Goal: Task Accomplishment & Management: Manage account settings

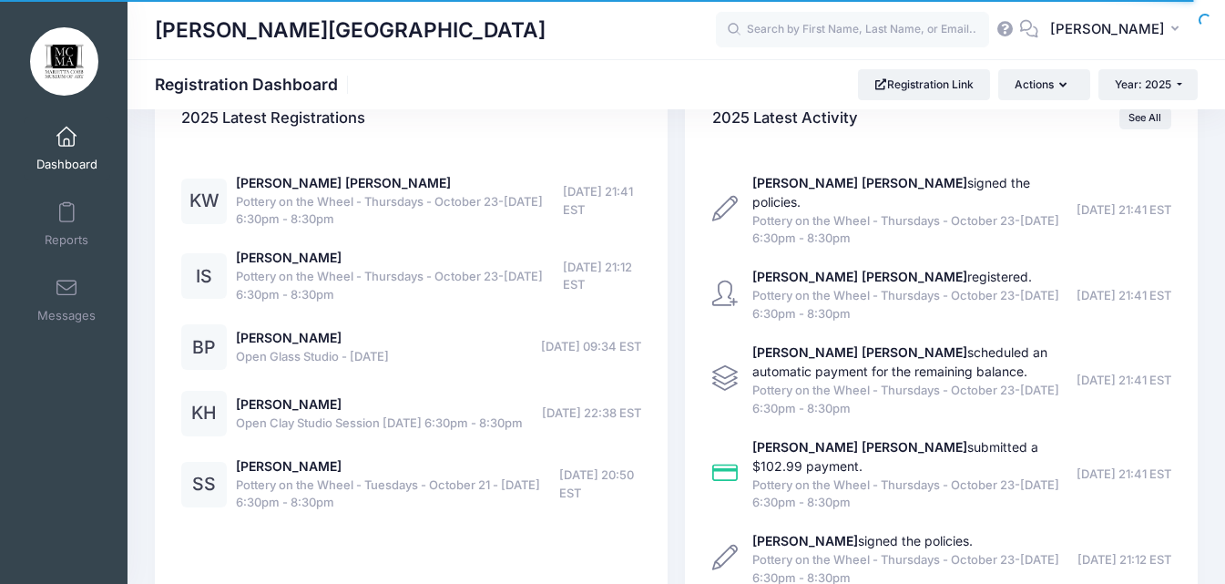
scroll to position [972, 0]
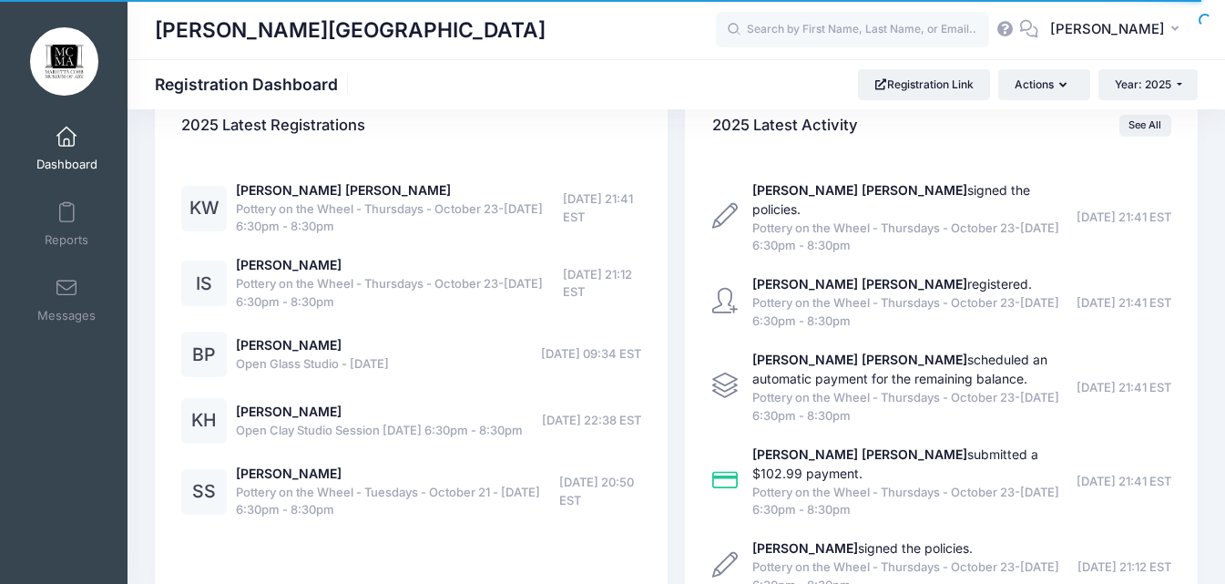
select select
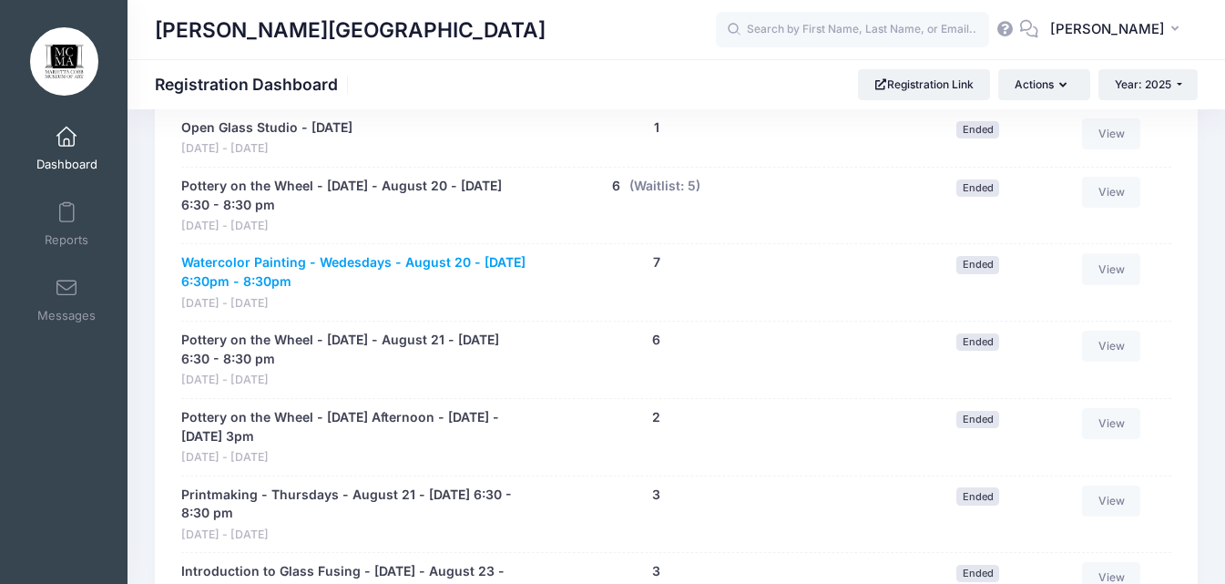
scroll to position [11444, 0]
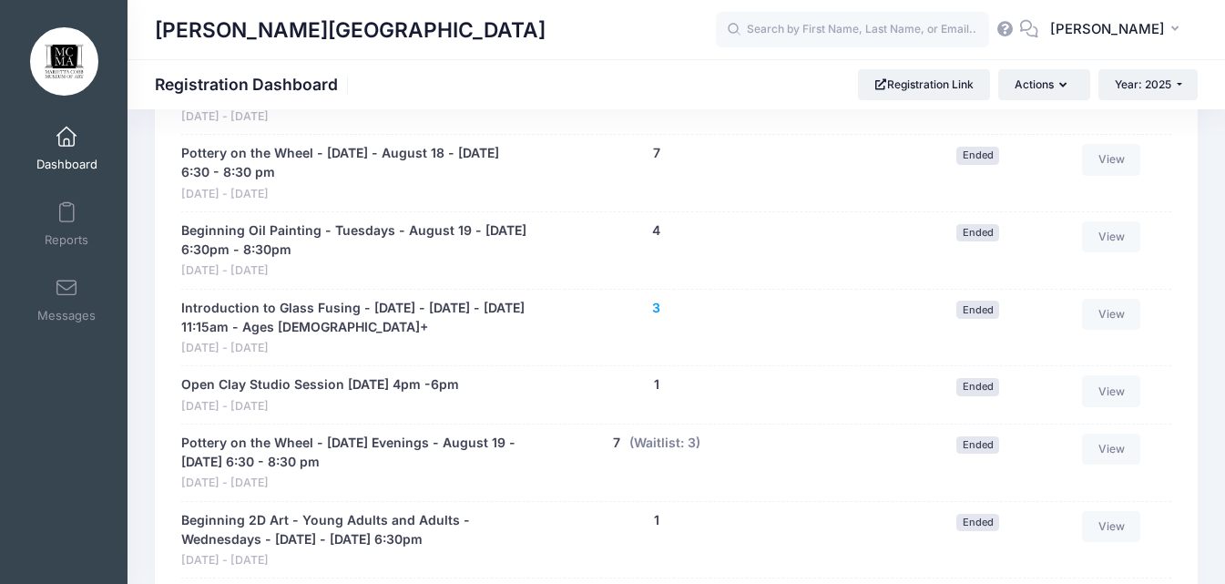
click at [653, 318] on button "3" at bounding box center [656, 308] width 8 height 19
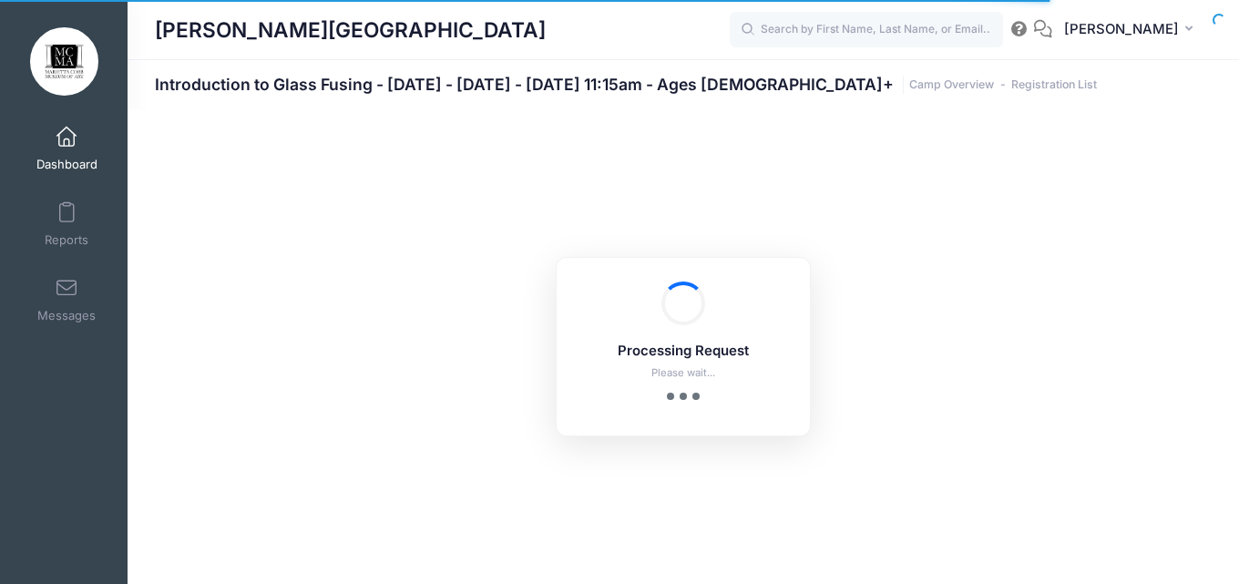
select select "10"
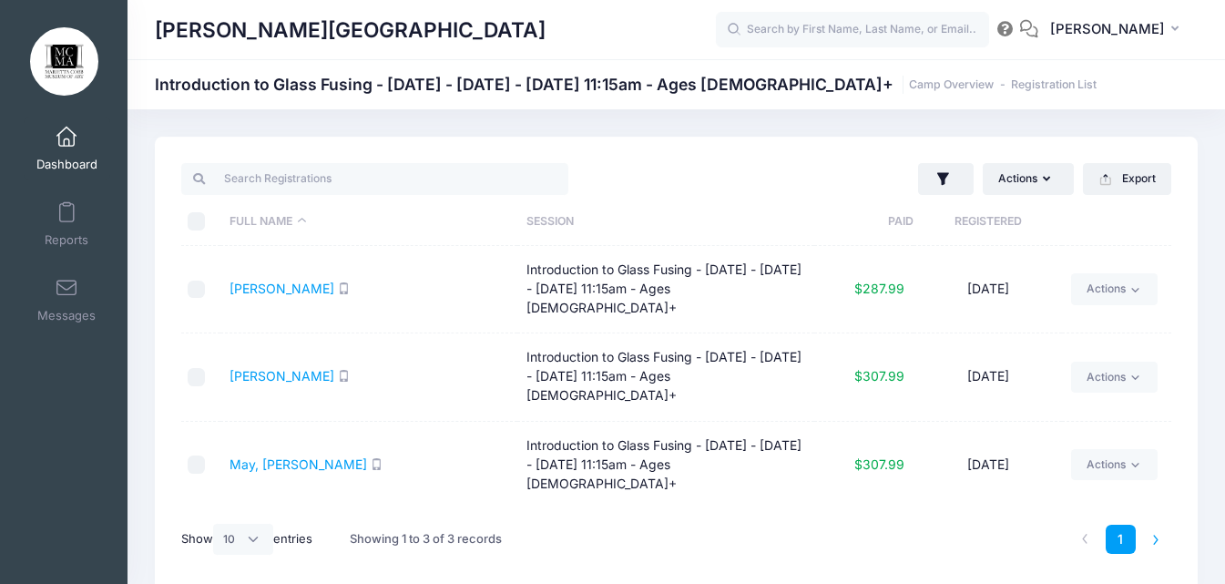
click at [1152, 540] on li at bounding box center [1156, 540] width 30 height 30
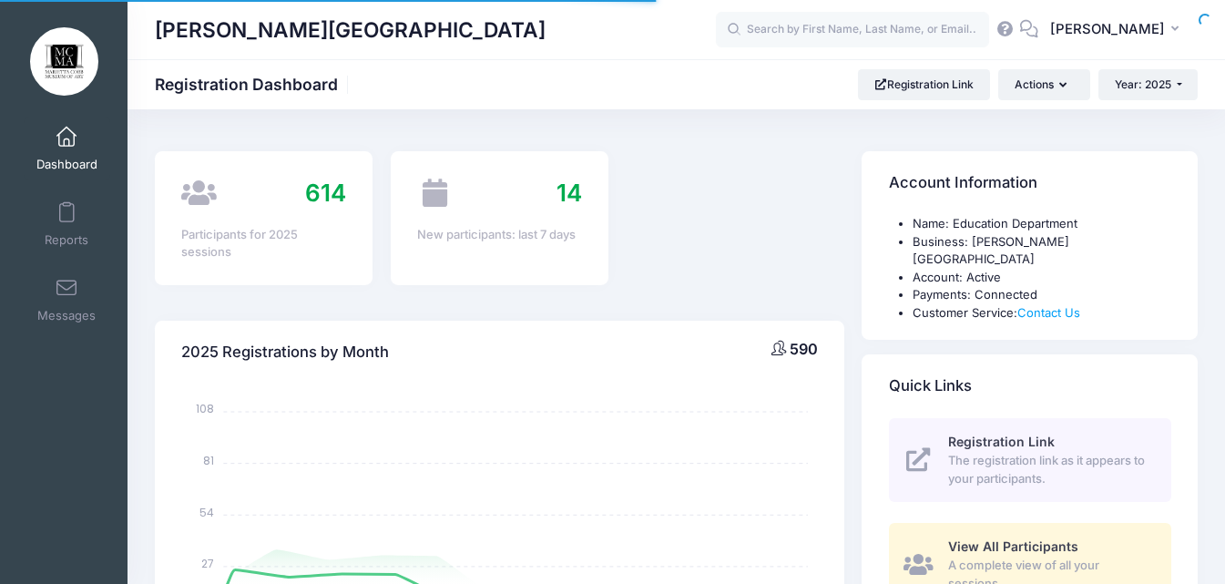
scroll to position [1063, 0]
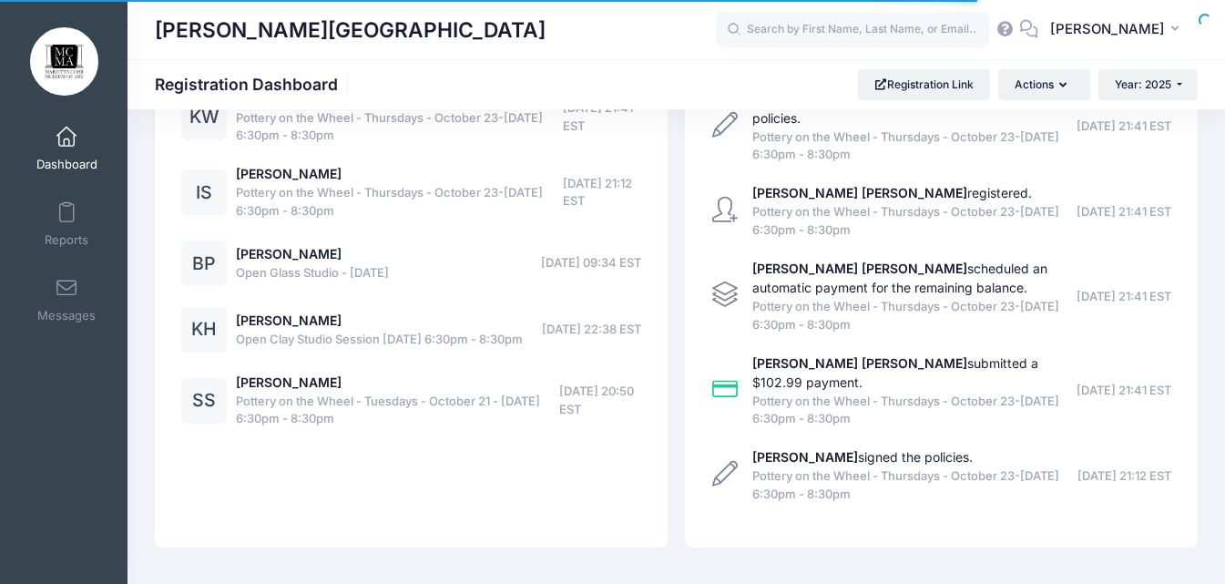
select select
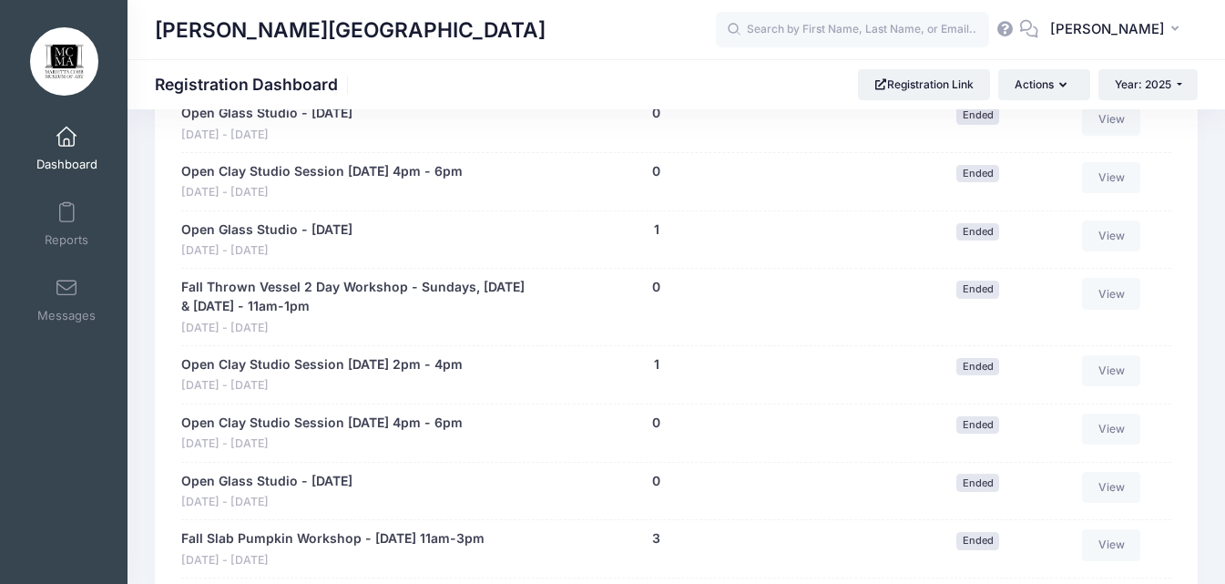
scroll to position [13196, 0]
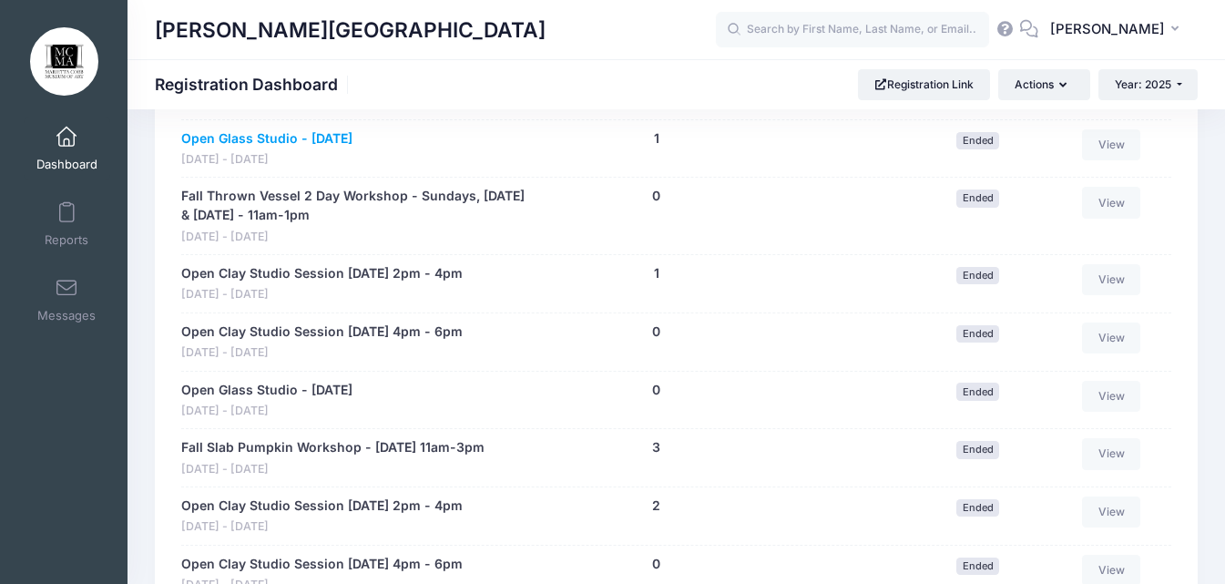
click at [334, 148] on link "Open Glass Studio - September 3" at bounding box center [266, 138] width 171 height 19
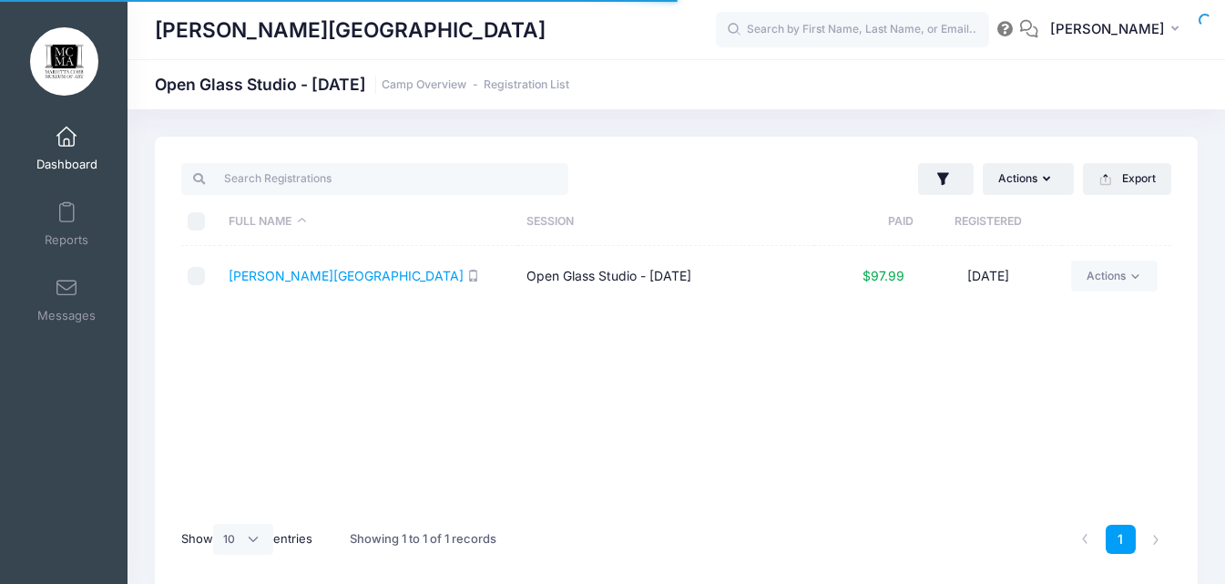
select select "10"
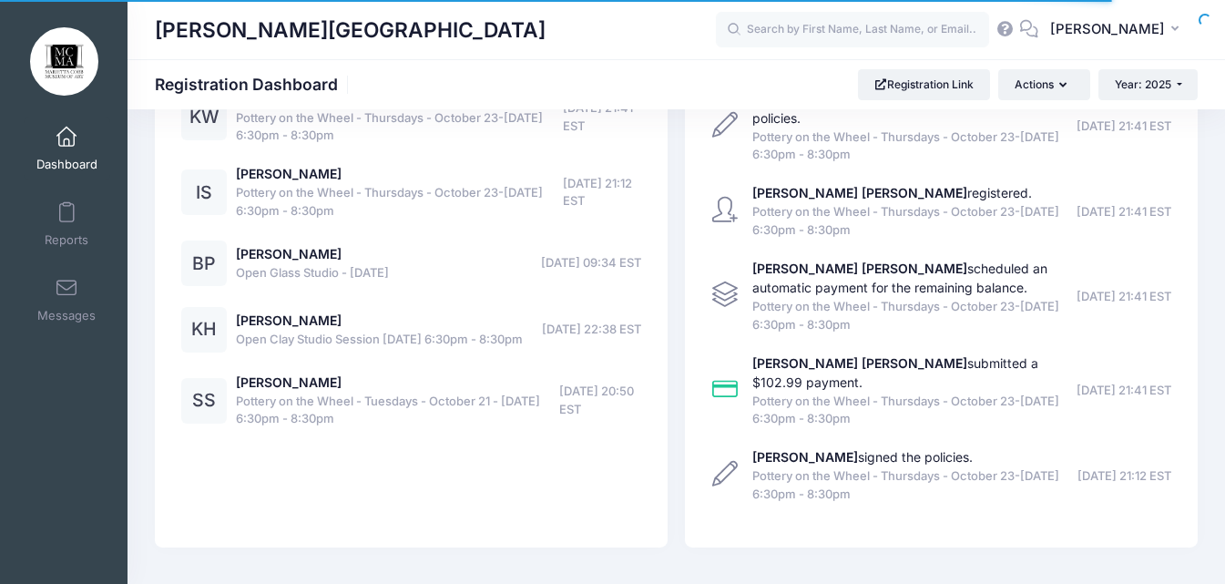
select select
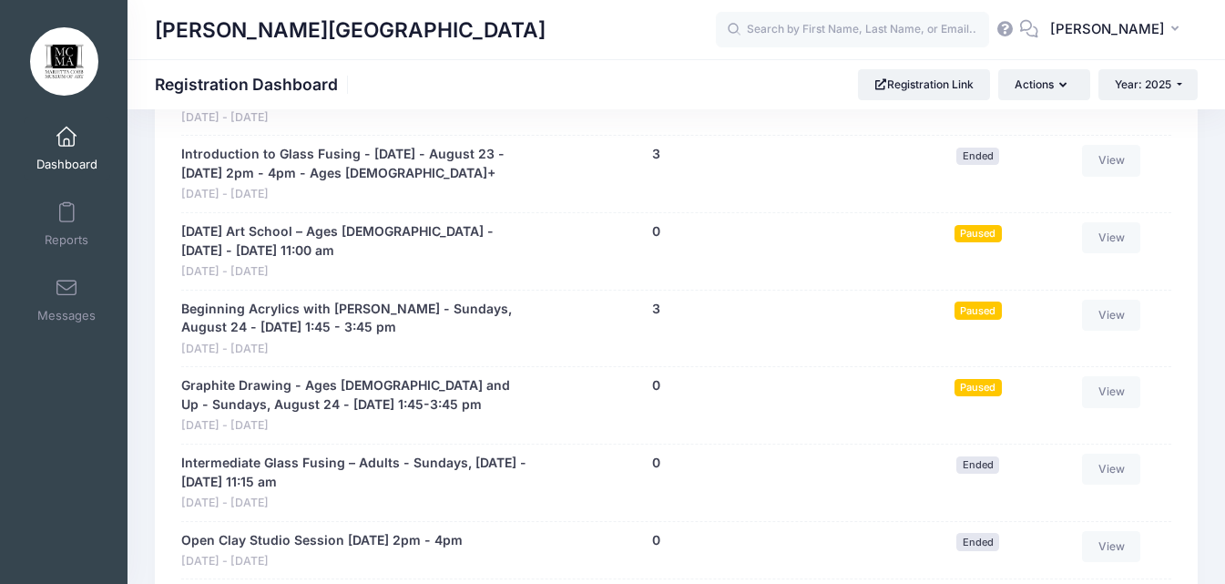
scroll to position [12376, 0]
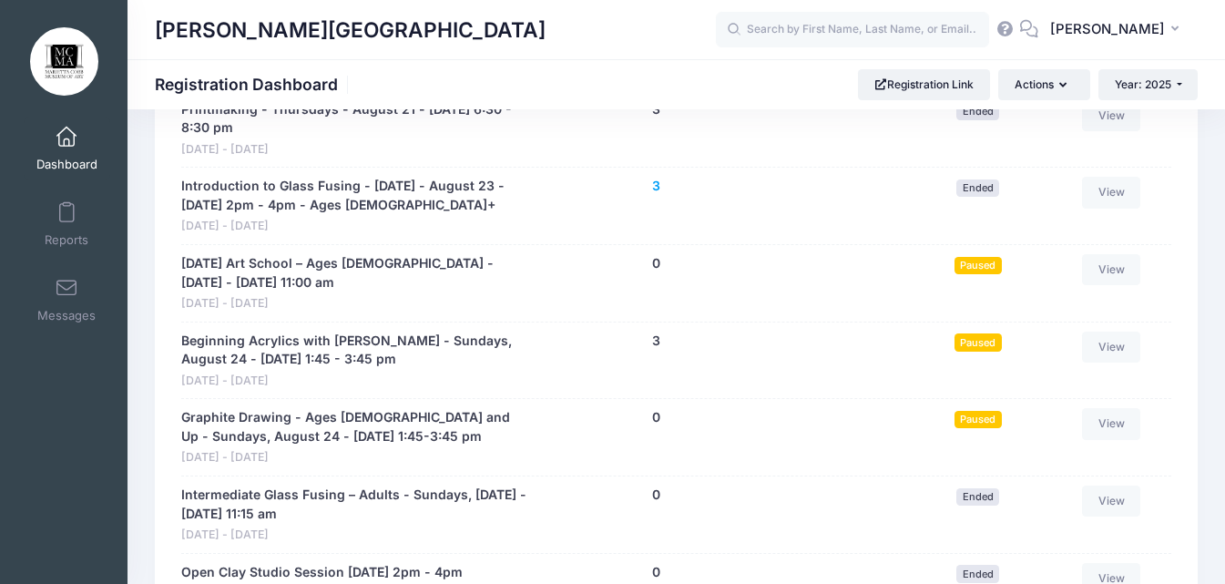
click at [658, 196] on button "3" at bounding box center [656, 186] width 8 height 19
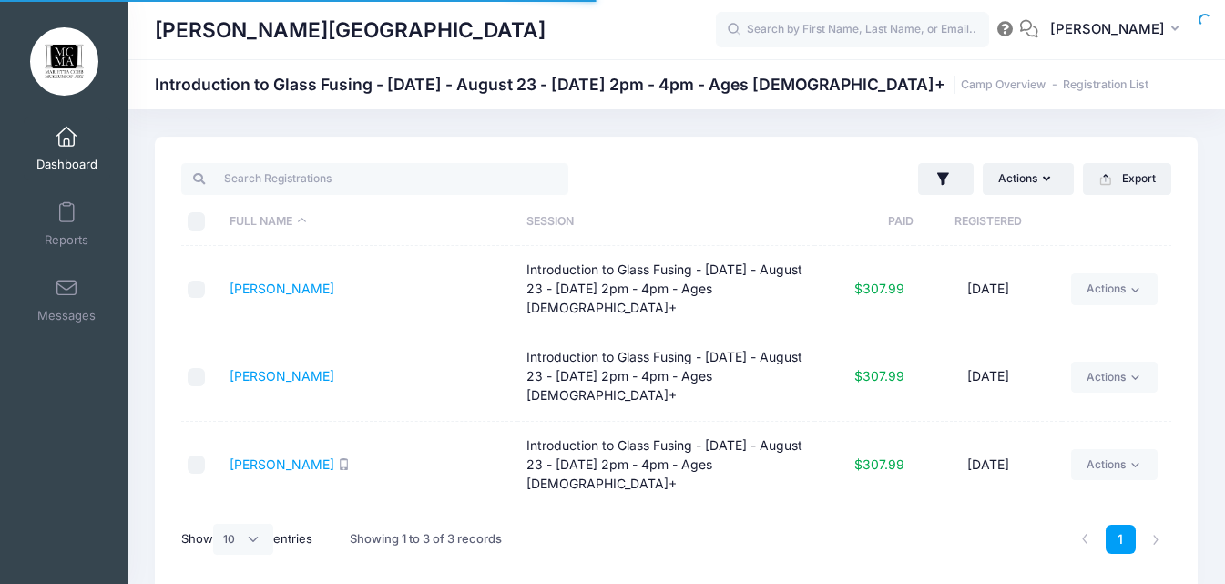
select select "10"
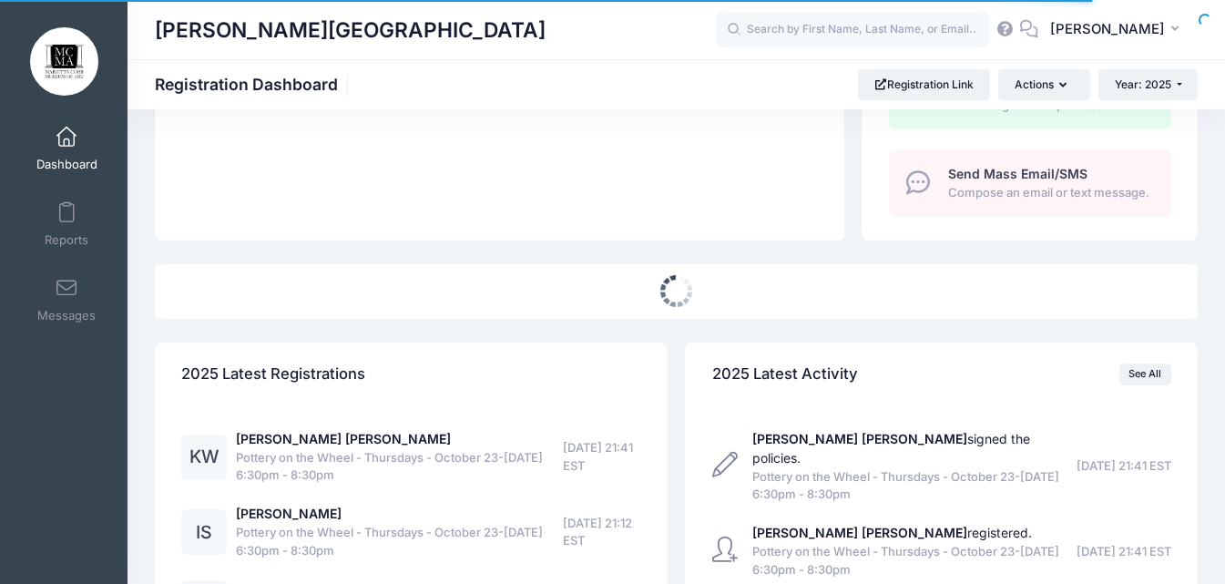
scroll to position [698, 0]
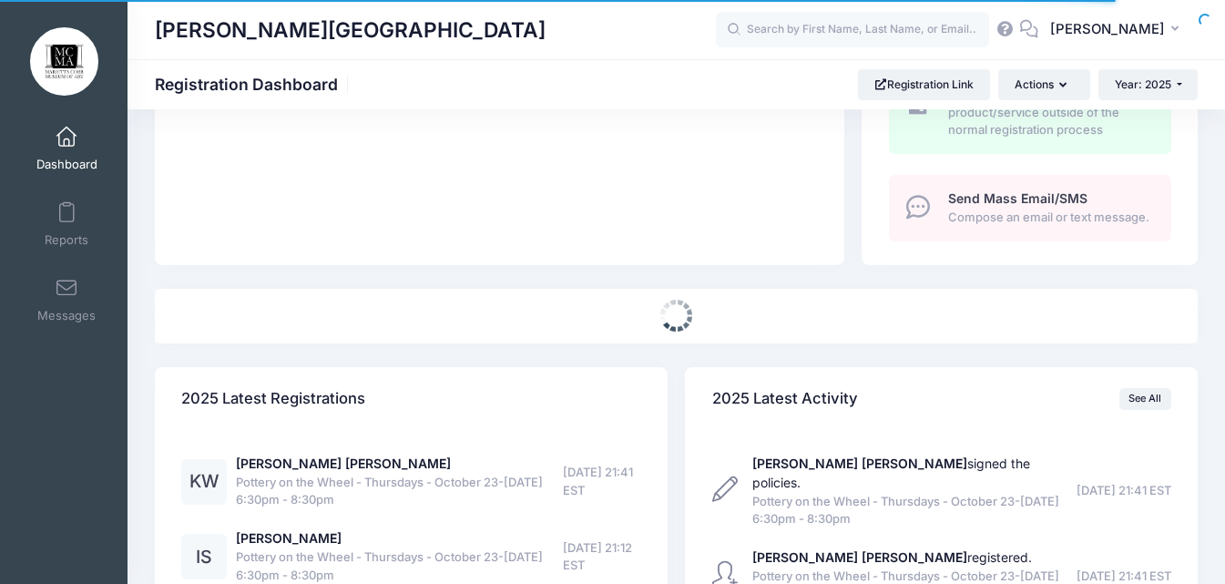
select select
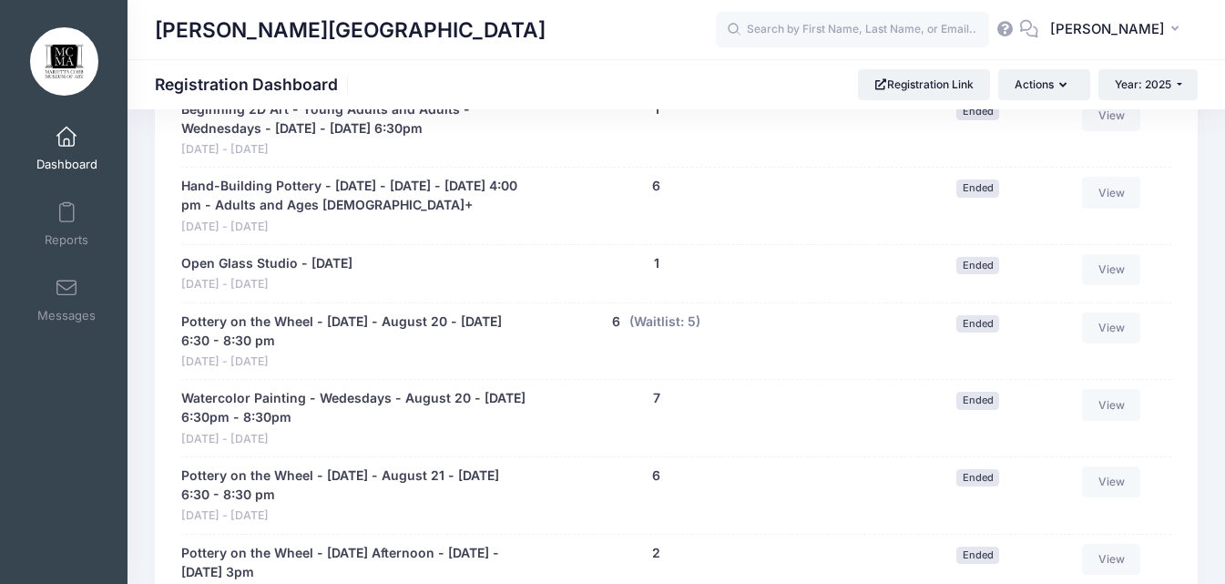
scroll to position [11900, 0]
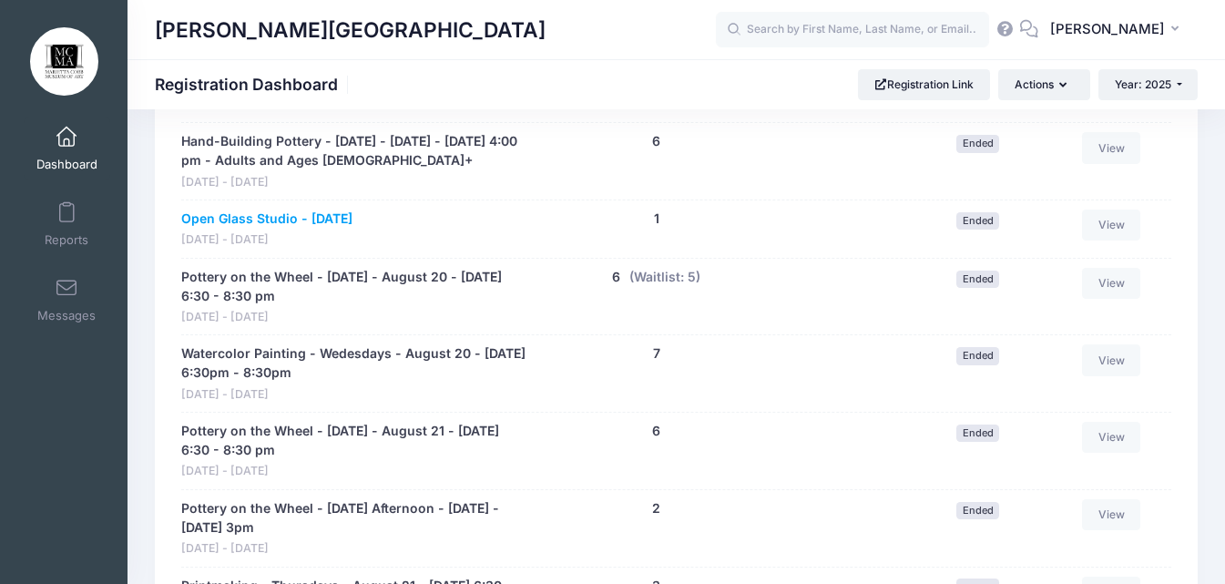
click at [329, 229] on link "Open Glass Studio - [DATE]" at bounding box center [266, 218] width 171 height 19
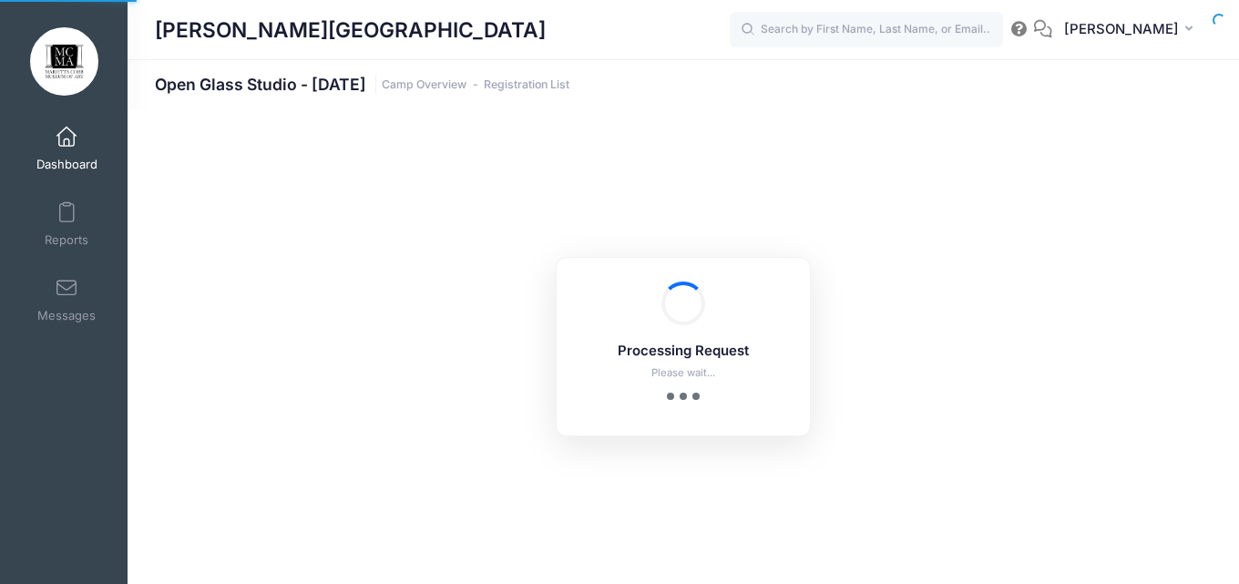
select select "10"
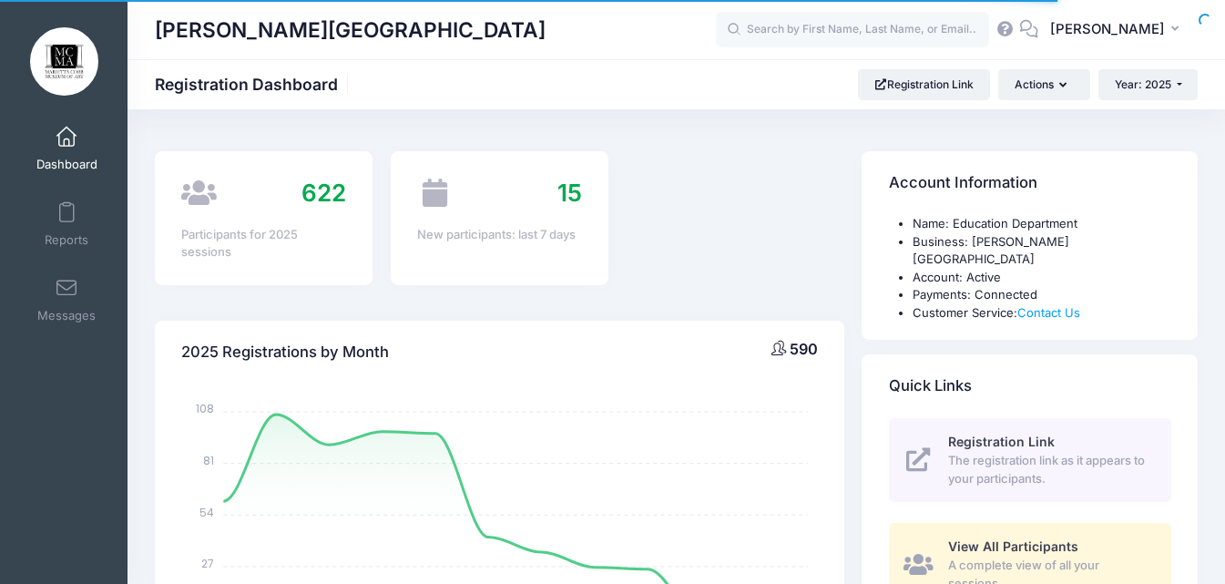
scroll to position [1063, 0]
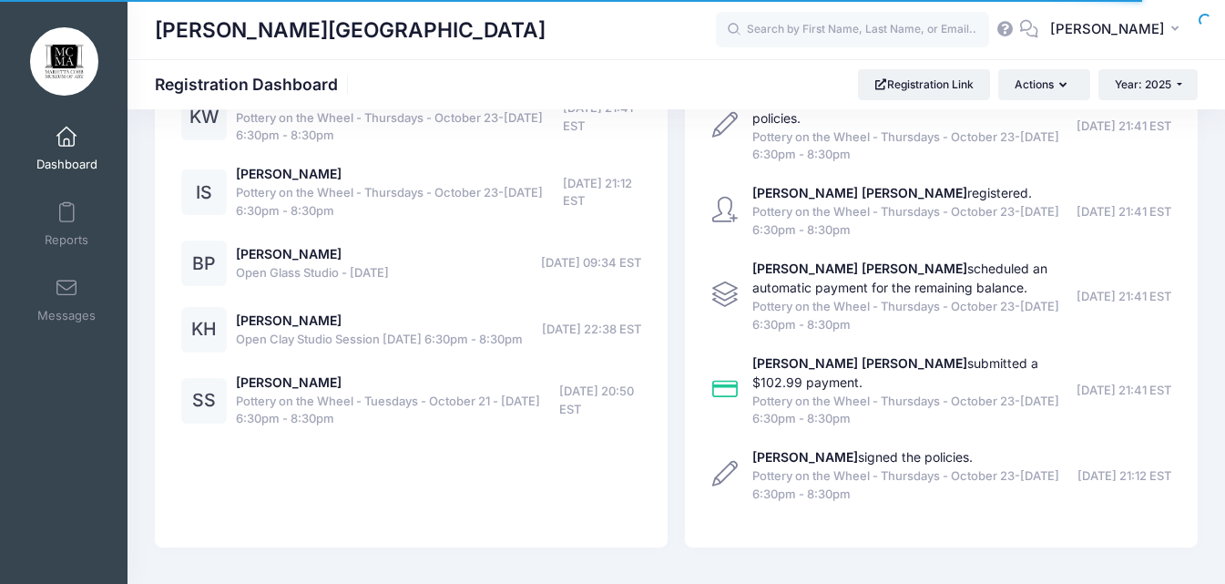
select select
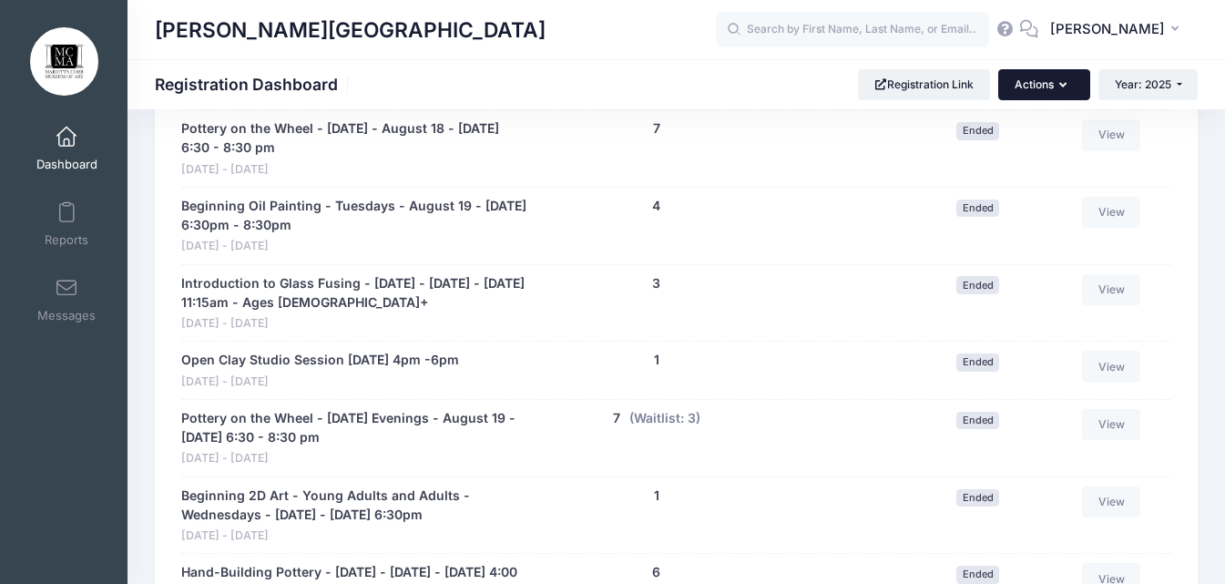
scroll to position [11465, 0]
